Goal: Find specific page/section: Find specific page/section

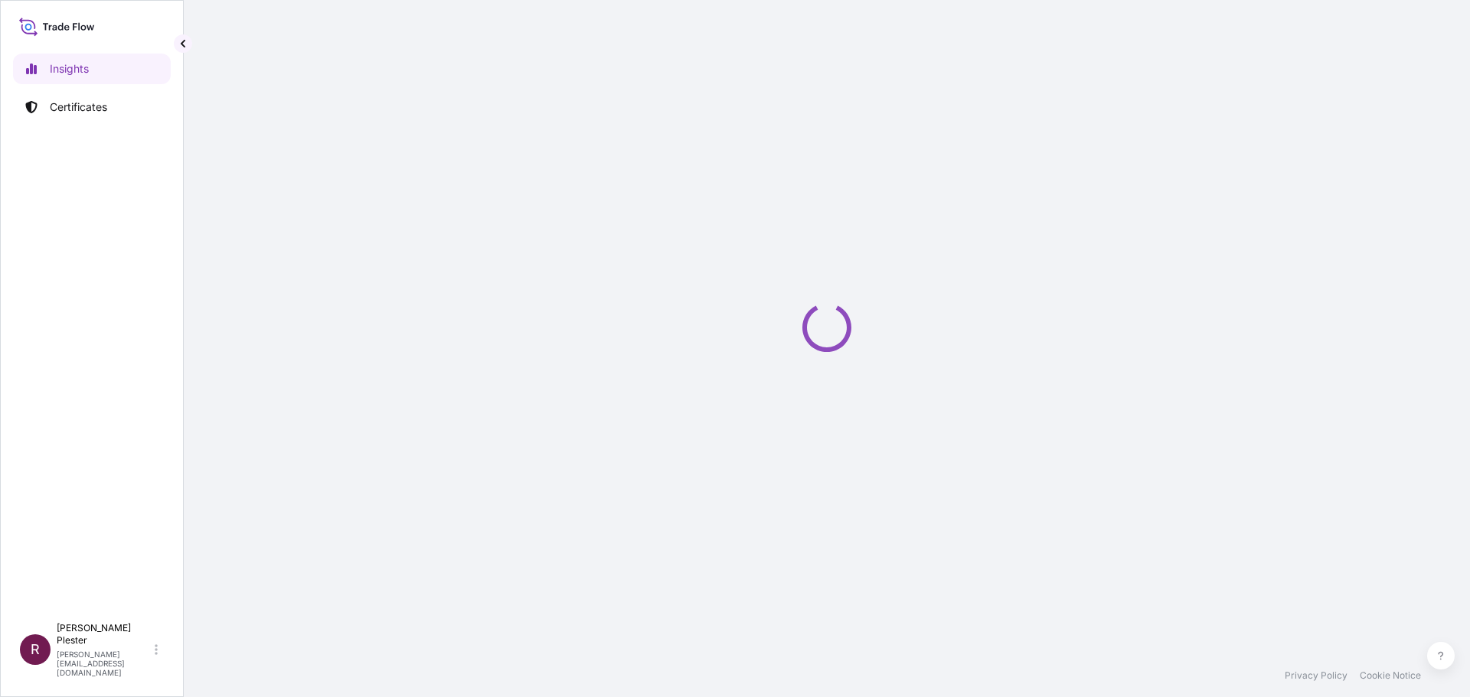
select select "2025"
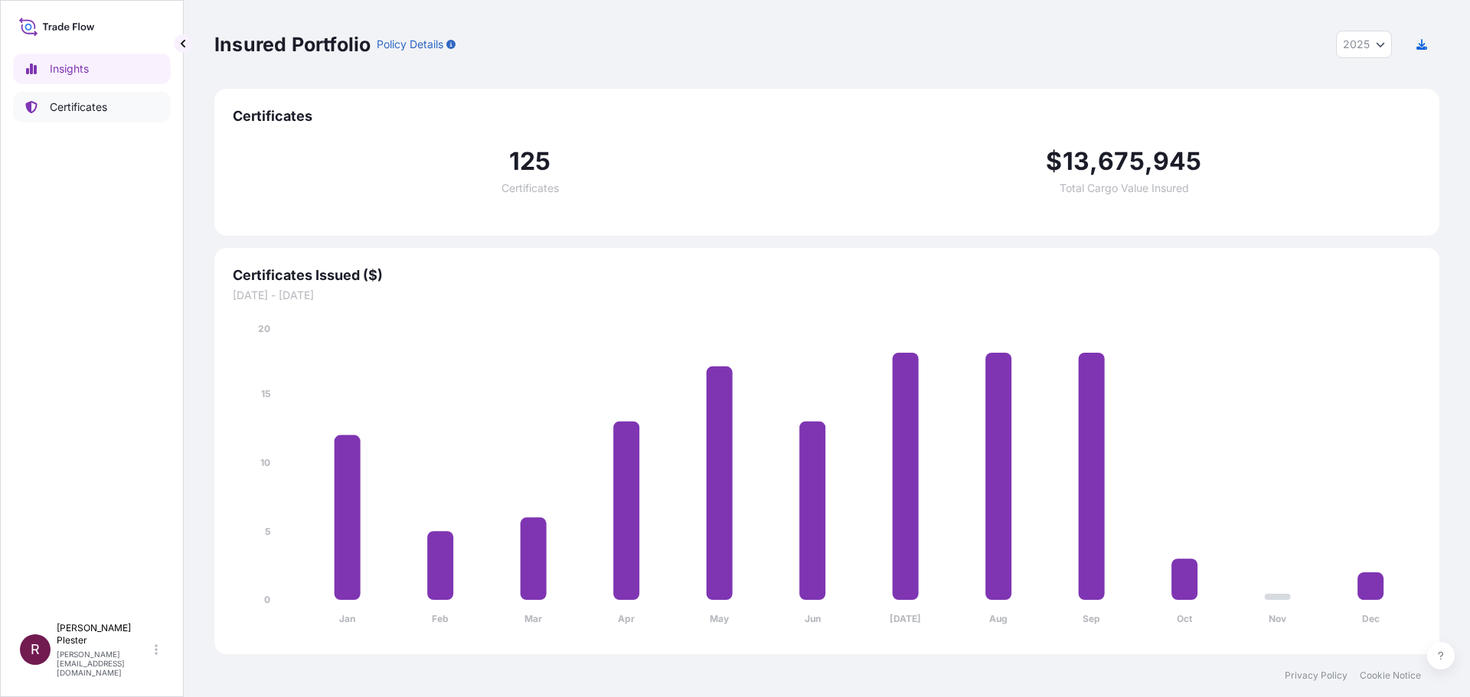
click at [72, 103] on p "Certificates" at bounding box center [78, 107] width 57 height 15
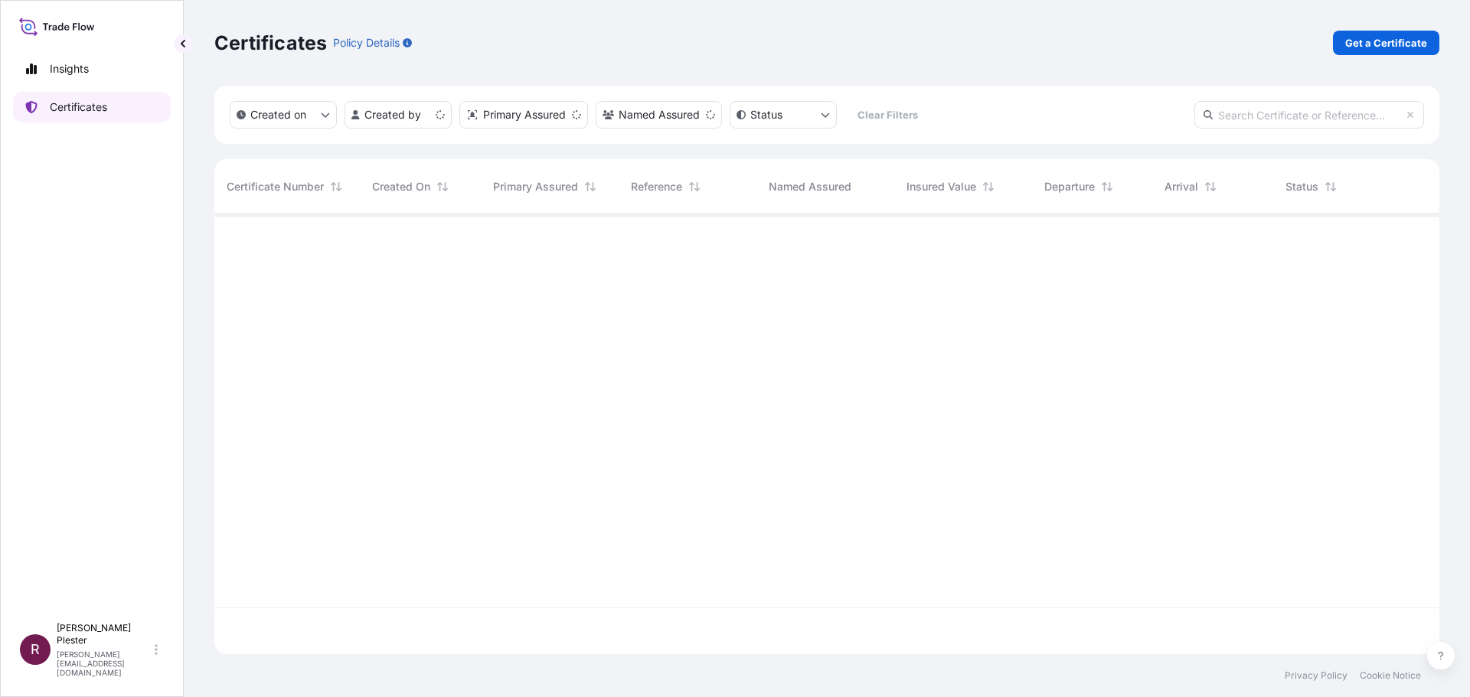
scroll to position [437, 1214]
